Goal: Information Seeking & Learning: Learn about a topic

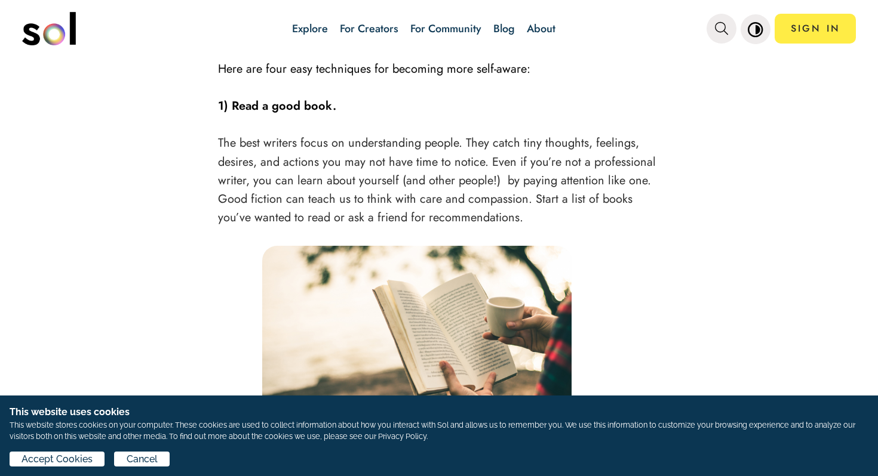
scroll to position [1512, 0]
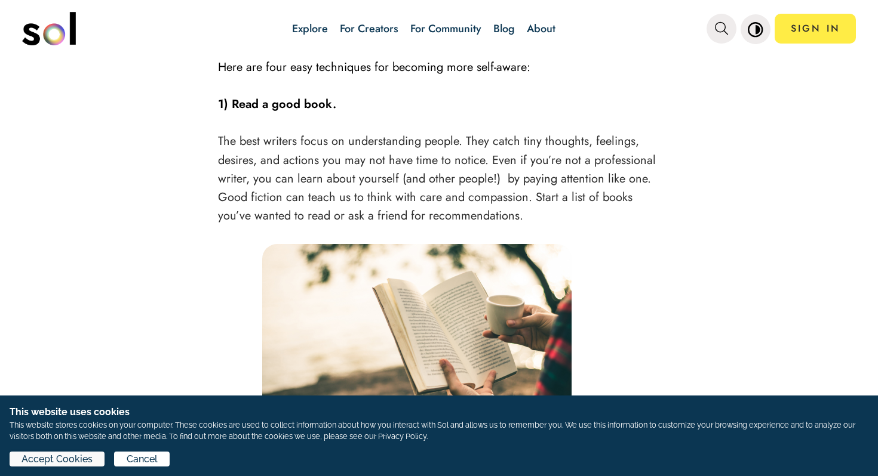
click at [83, 463] on span "Accept Cookies" at bounding box center [56, 460] width 71 height 14
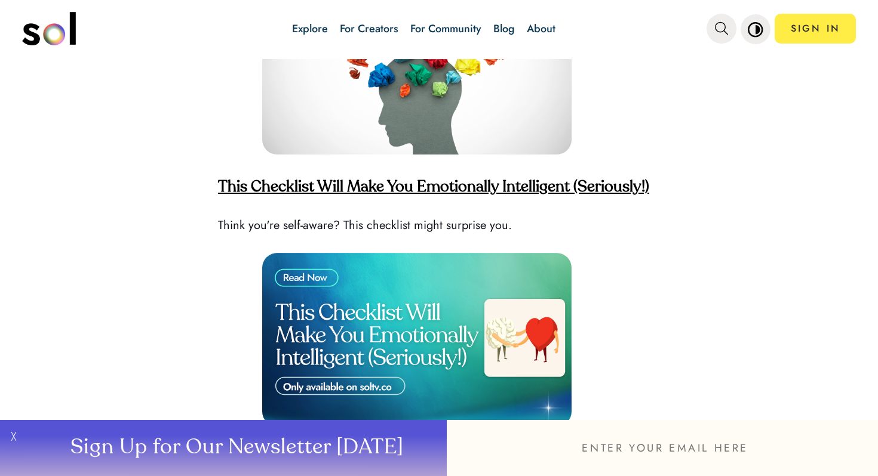
scroll to position [2946, 0]
click at [381, 180] on strong "This Checklist Will Make You Emotionally Intelligent (Seriously!)" at bounding box center [433, 188] width 431 height 16
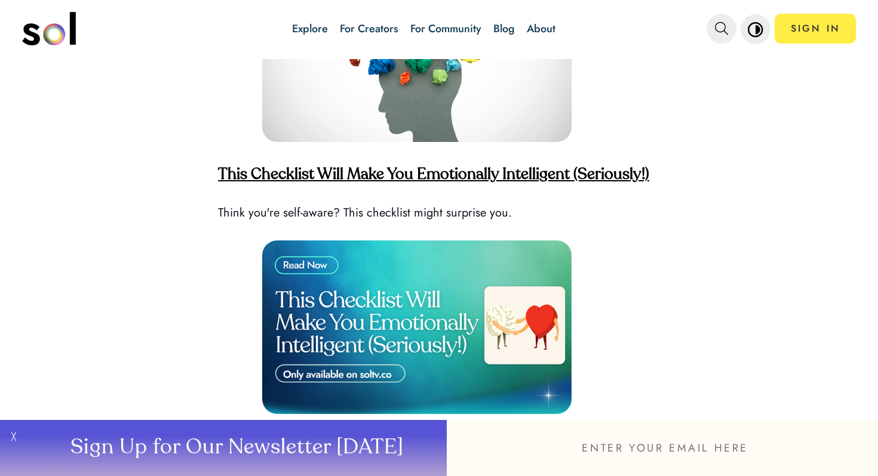
scroll to position [2964, 0]
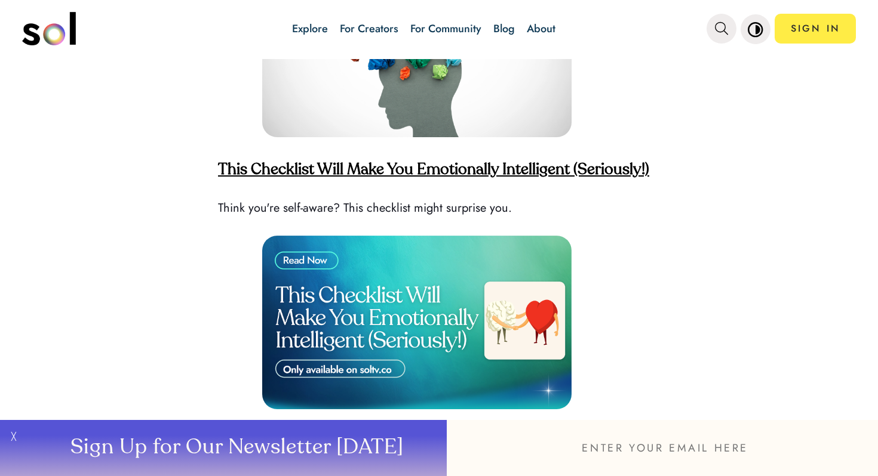
click at [504, 316] on img at bounding box center [416, 323] width 309 height 174
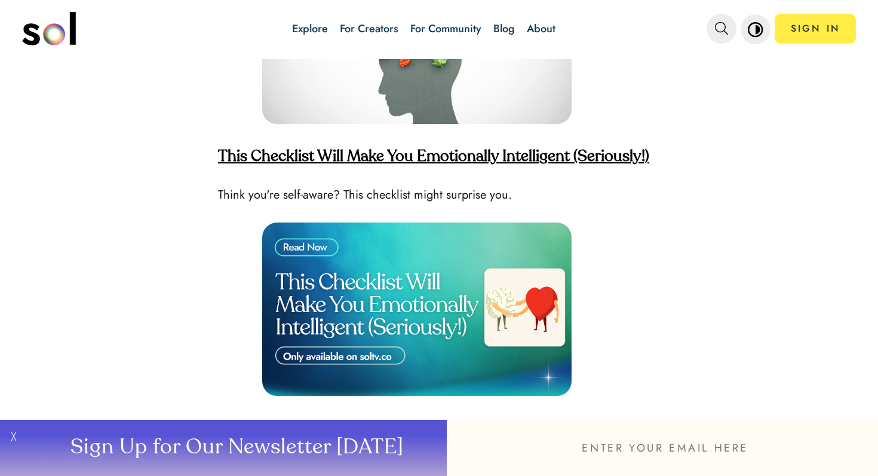
scroll to position [2978, 0]
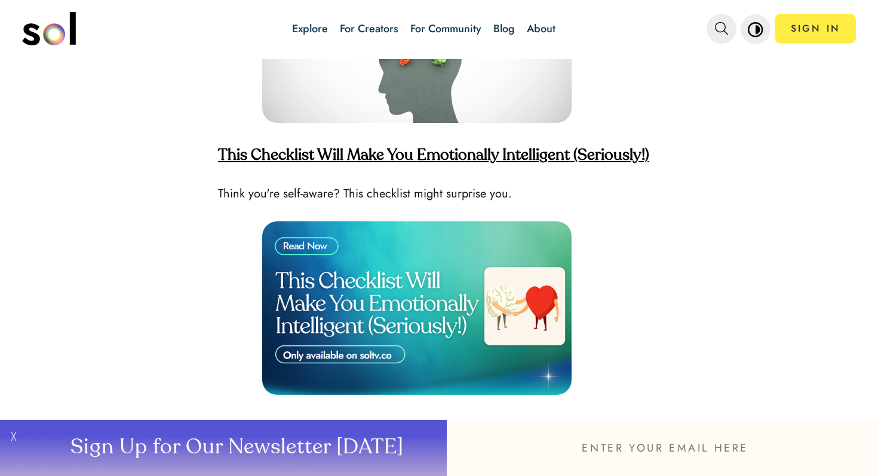
click at [398, 148] on strong "This Checklist Will Make You Emotionally Intelligent (Seriously!)" at bounding box center [433, 156] width 431 height 16
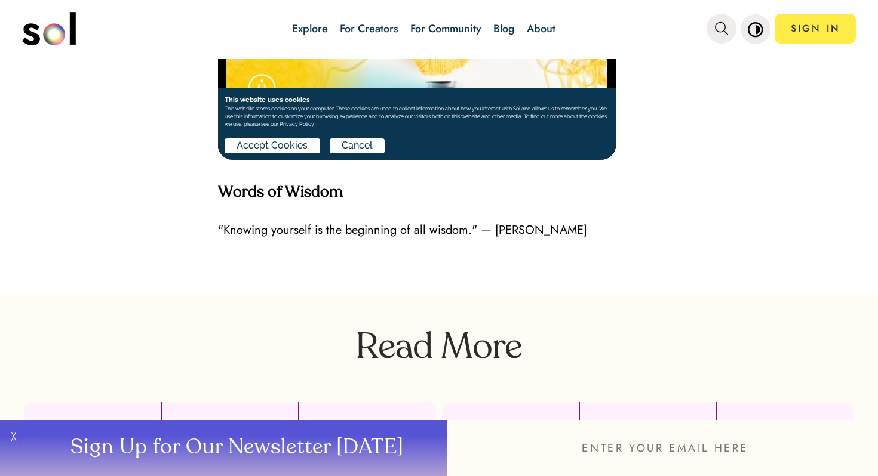
scroll to position [3587, 0]
